Goal: Information Seeking & Learning: Learn about a topic

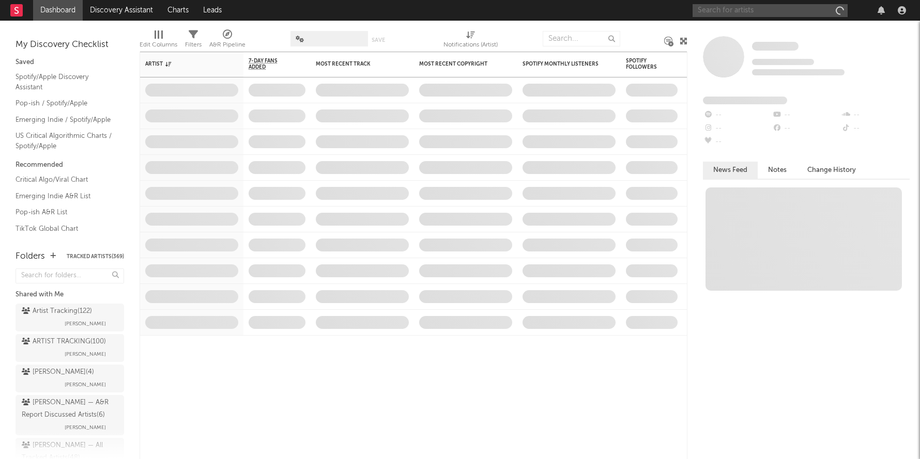
click at [723, 10] on input "text" at bounding box center [769, 10] width 155 height 13
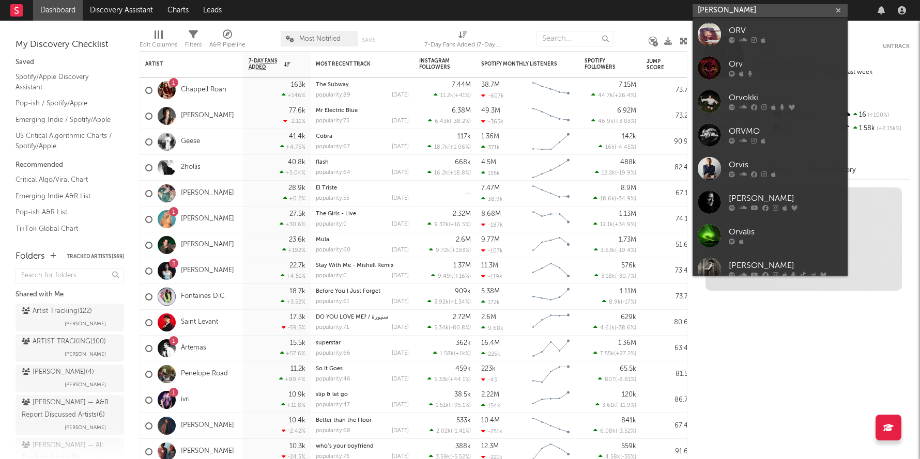
click at [750, 14] on input "[PERSON_NAME]" at bounding box center [769, 10] width 155 height 13
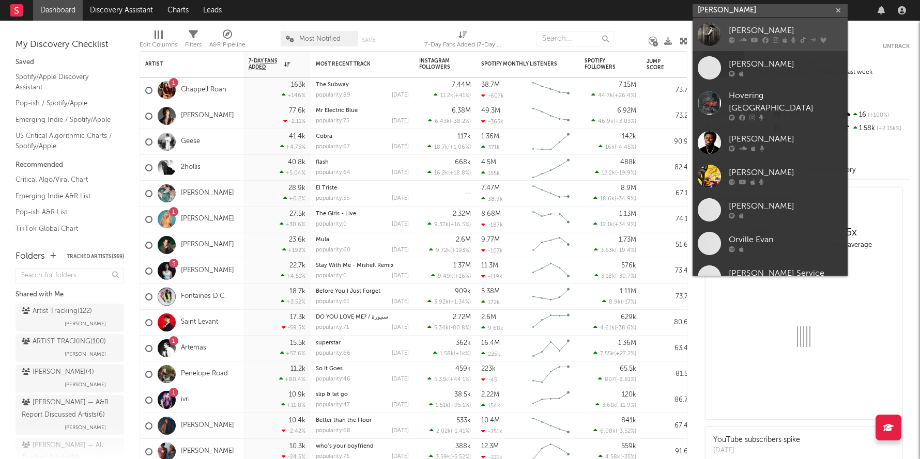
type input "[PERSON_NAME]"
click at [753, 24] on link "[PERSON_NAME]" at bounding box center [769, 35] width 155 height 34
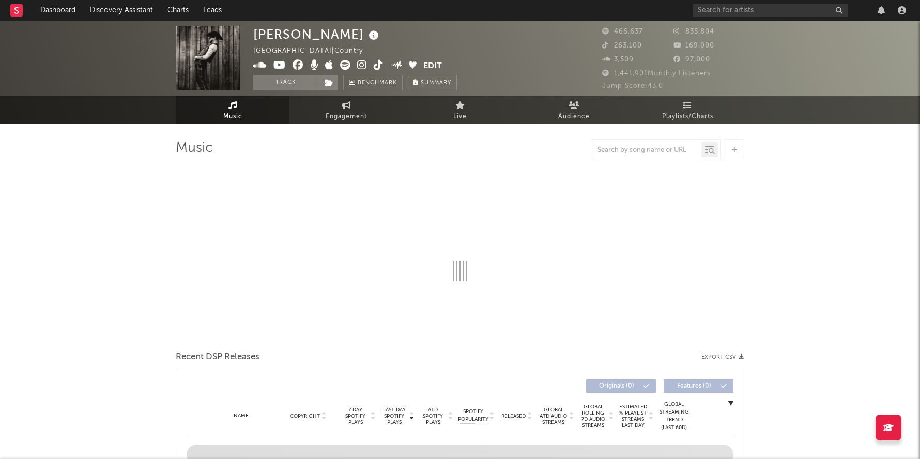
select select "6m"
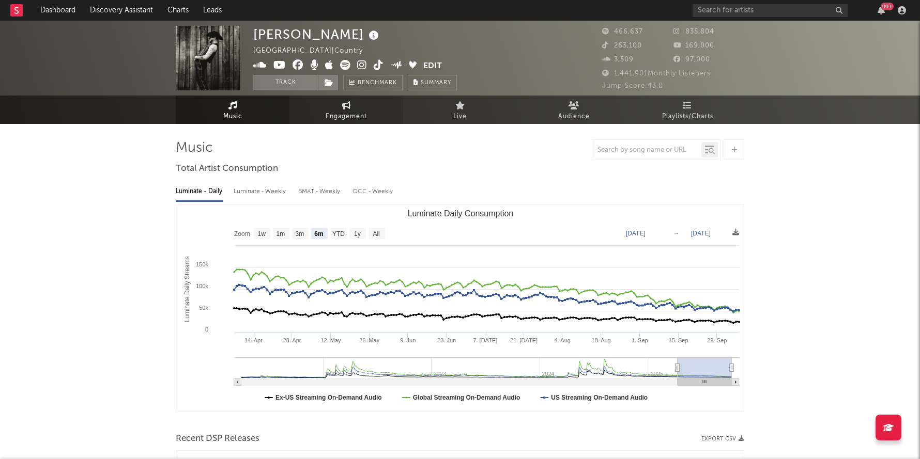
click at [347, 117] on span "Engagement" at bounding box center [346, 117] width 41 height 12
select select "1w"
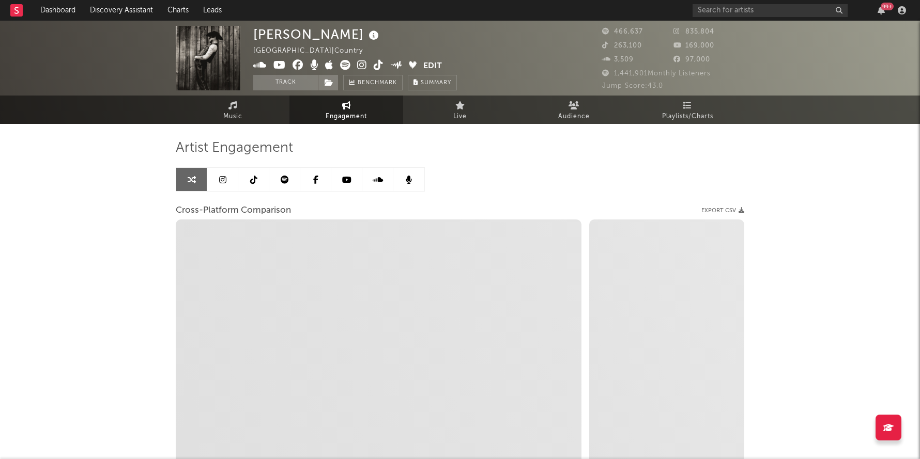
select select "1m"
